Goal: Task Accomplishment & Management: Use online tool/utility

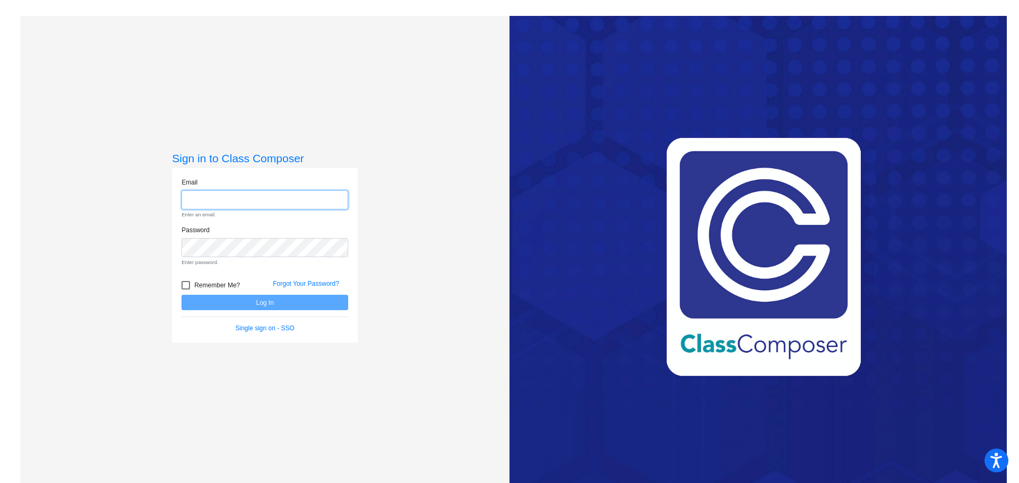
type input "[EMAIL_ADDRESS][PERSON_NAME][DOMAIN_NAME]"
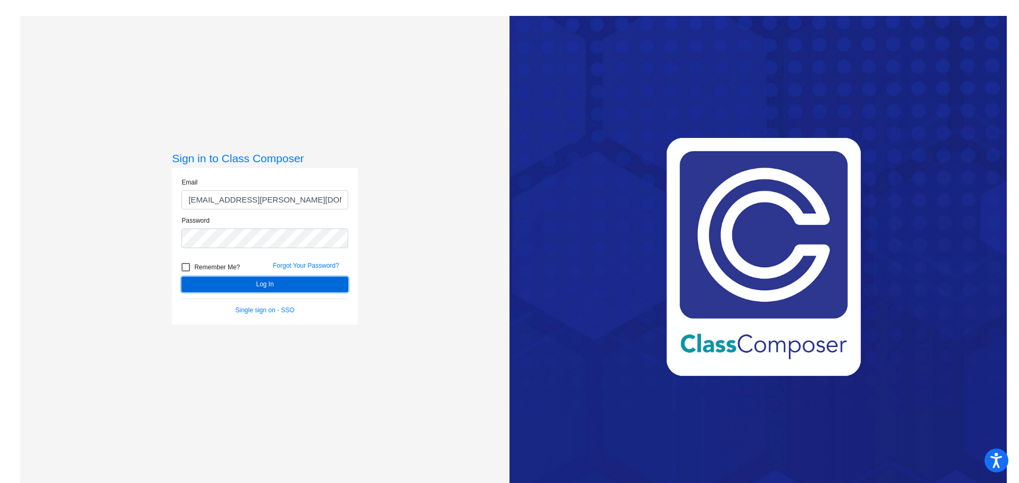
click at [264, 304] on form "Email [EMAIL_ADDRESS][PERSON_NAME][DOMAIN_NAME] Password Remember Me? Forgot Yo…" at bounding box center [264, 246] width 167 height 137
click at [263, 282] on button "Log In" at bounding box center [264, 284] width 167 height 15
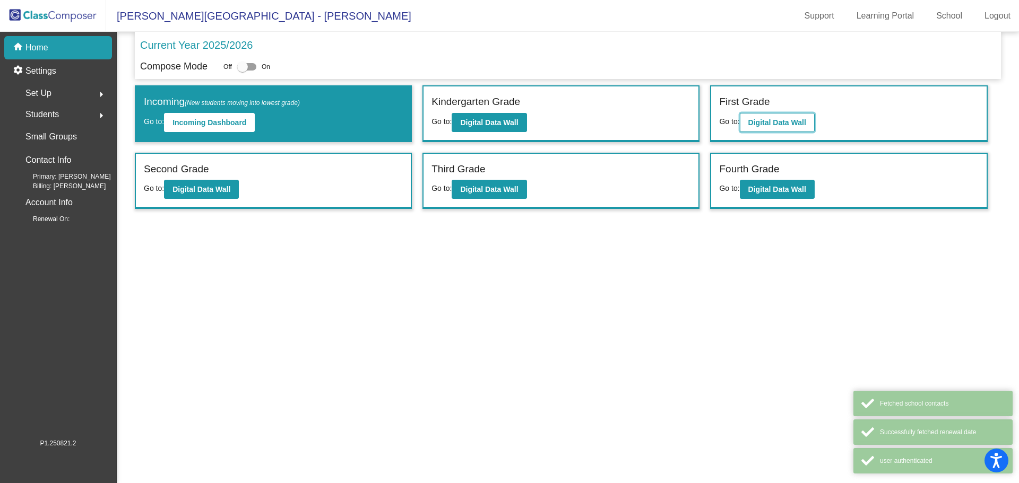
click at [780, 121] on b "Digital Data Wall" at bounding box center [777, 122] width 58 height 8
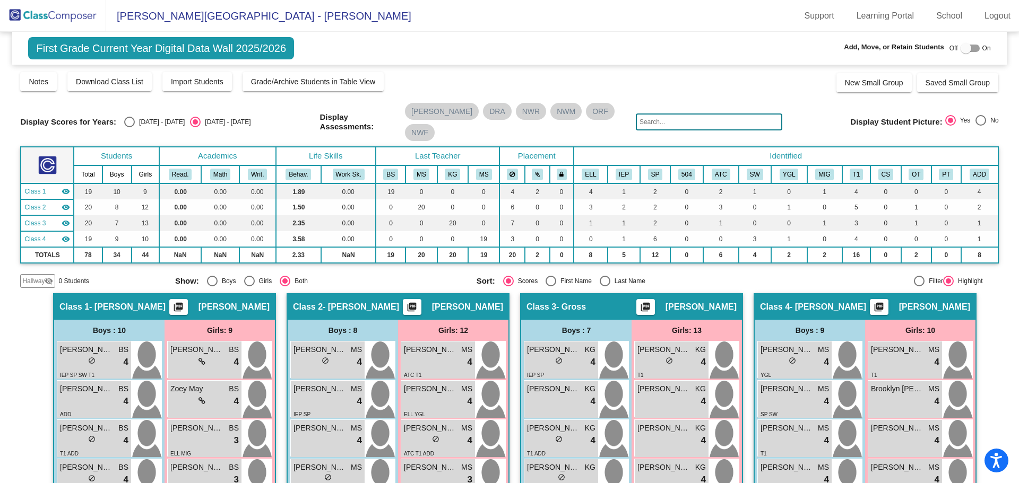
click at [971, 44] on label at bounding box center [969, 48] width 19 height 13
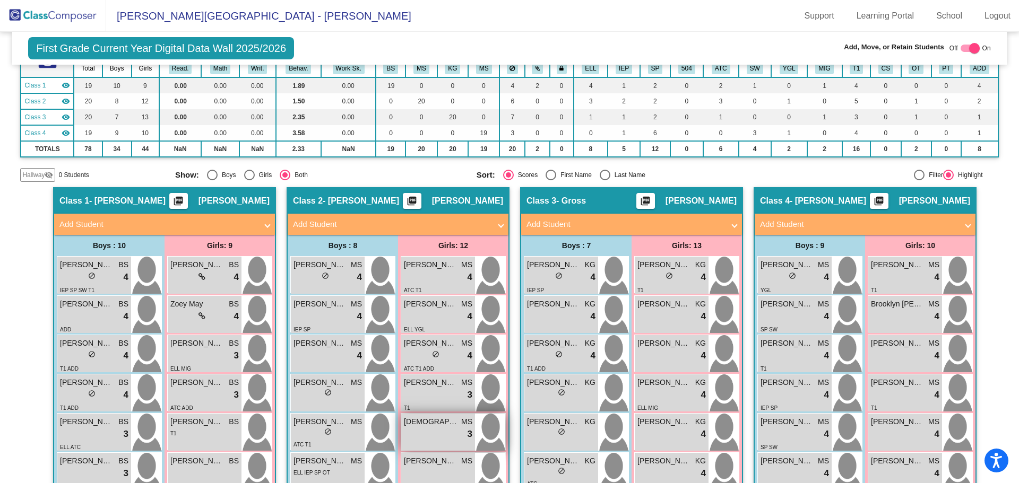
scroll to position [212, 0]
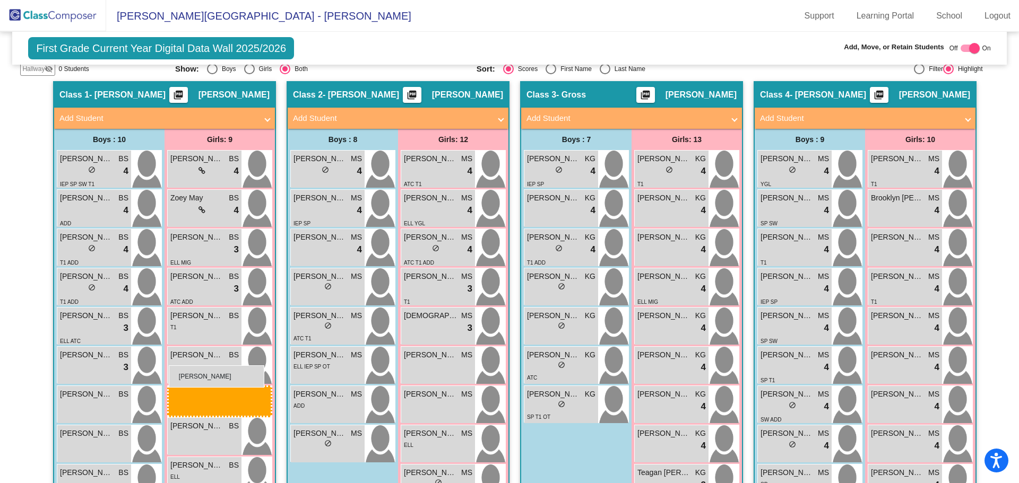
drag, startPoint x: 422, startPoint y: 377, endPoint x: 169, endPoint y: 366, distance: 253.8
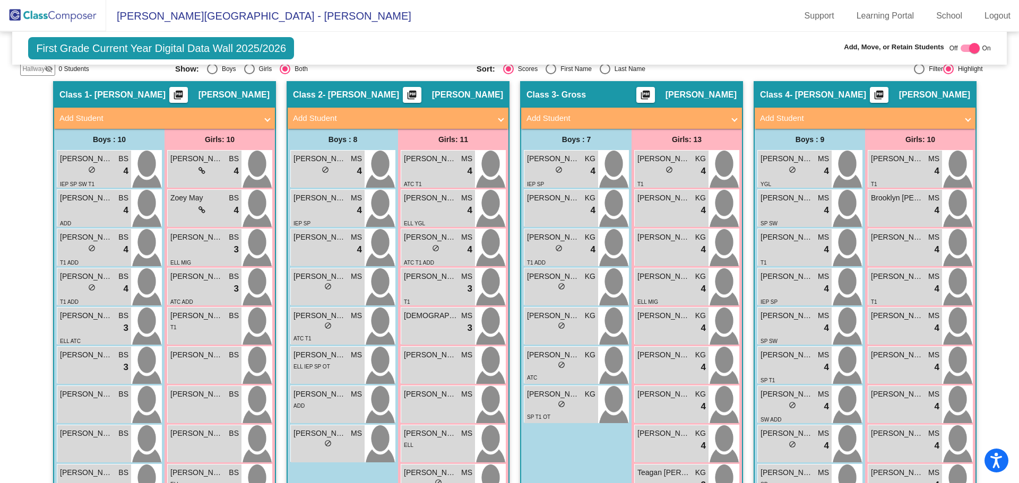
click at [501, 37] on div "First Grade Current Year Digital Data Wall 2025/2026 Add, Move, or Retain Stude…" at bounding box center [509, 48] width 994 height 33
click at [960, 48] on div at bounding box center [969, 48] width 19 height 7
checkbox input "false"
